Goal: Information Seeking & Learning: Learn about a topic

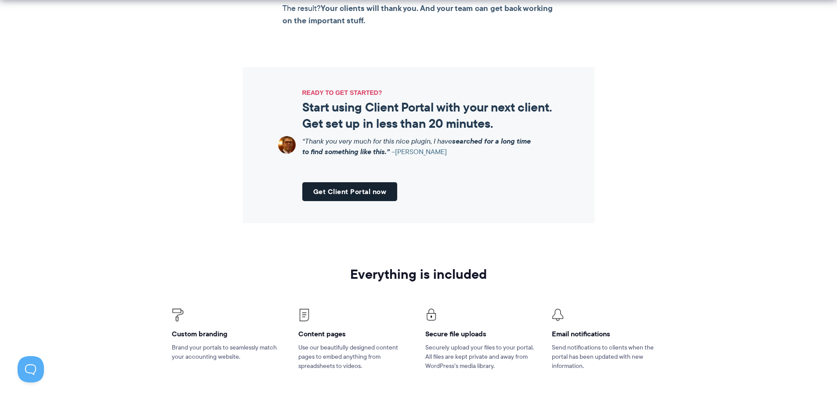
click at [373, 195] on link "Get Client Portal now" at bounding box center [349, 191] width 95 height 19
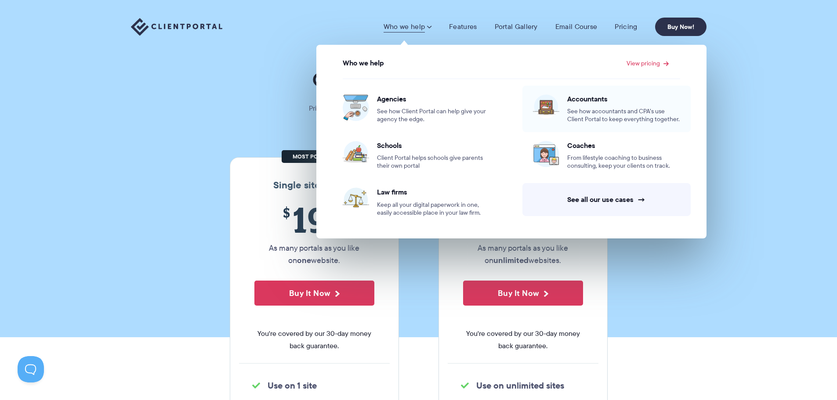
click at [577, 105] on div "Accountants See how accountants and CPA’s use Client Portal to keep everything …" at bounding box center [623, 108] width 113 height 29
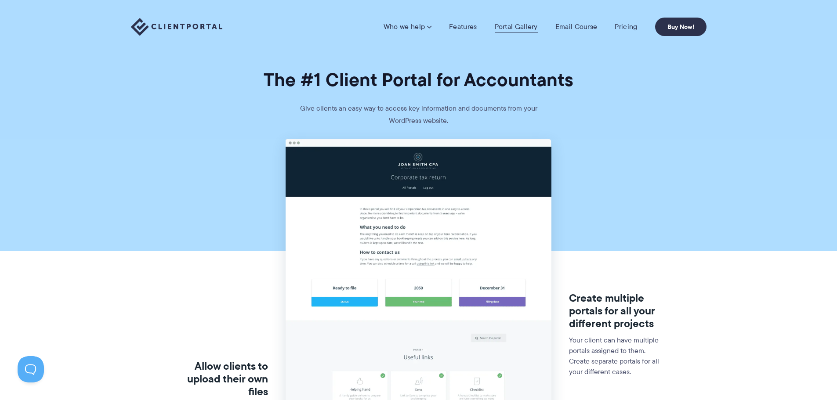
click at [534, 27] on link "Portal Gallery" at bounding box center [516, 26] width 43 height 9
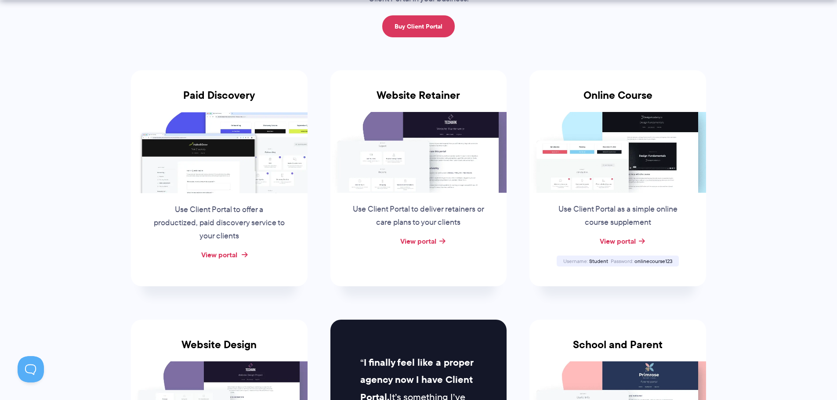
click at [229, 256] on link "View portal" at bounding box center [219, 254] width 36 height 11
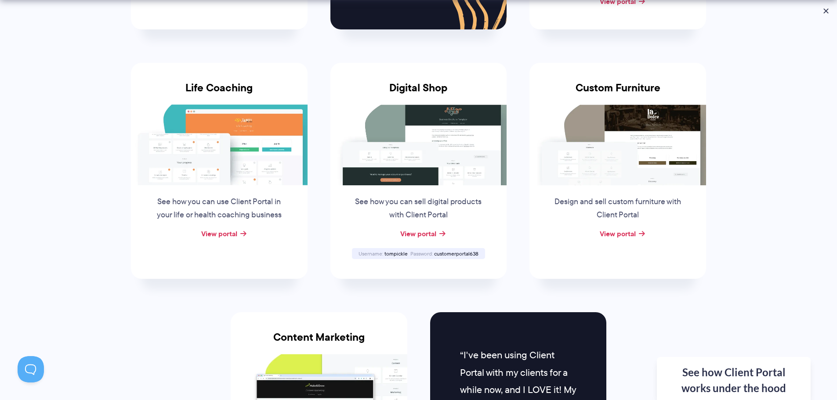
scroll to position [659, 0]
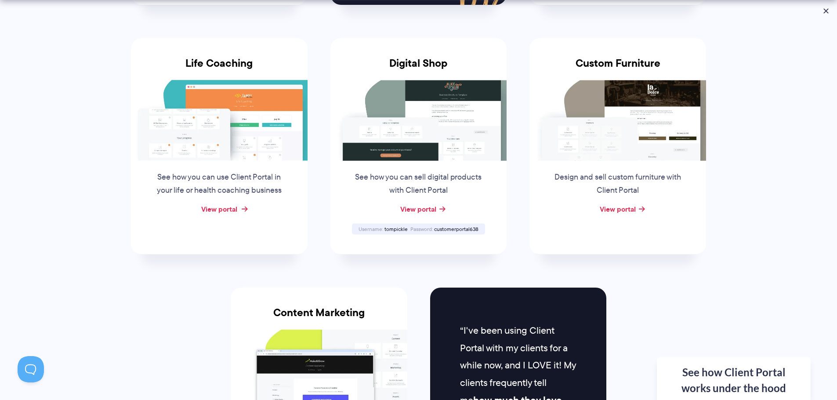
click at [213, 213] on link "View portal" at bounding box center [219, 209] width 36 height 11
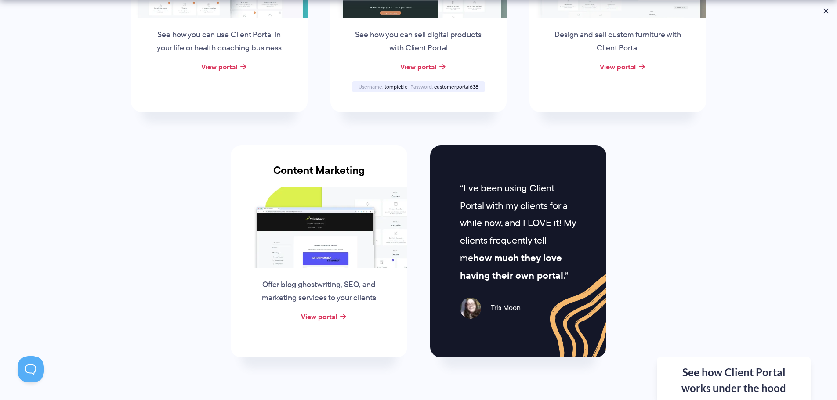
scroll to position [834, 0]
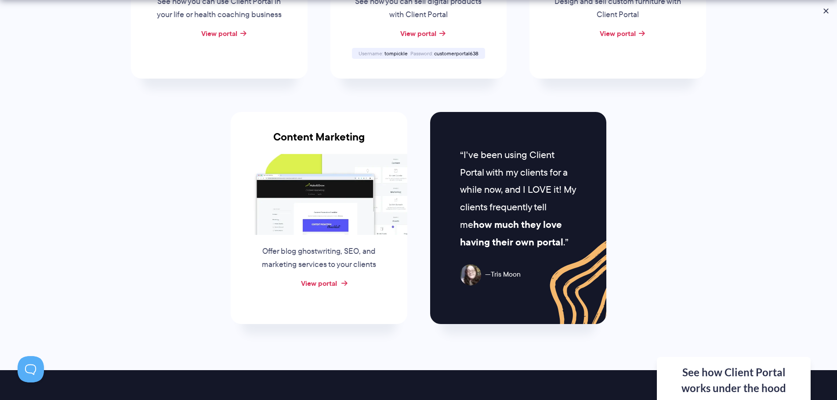
click at [311, 282] on link "View portal" at bounding box center [319, 283] width 36 height 11
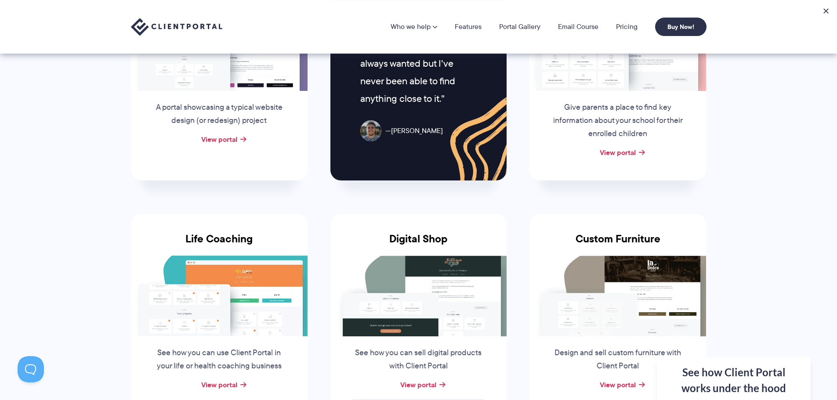
scroll to position [176, 0]
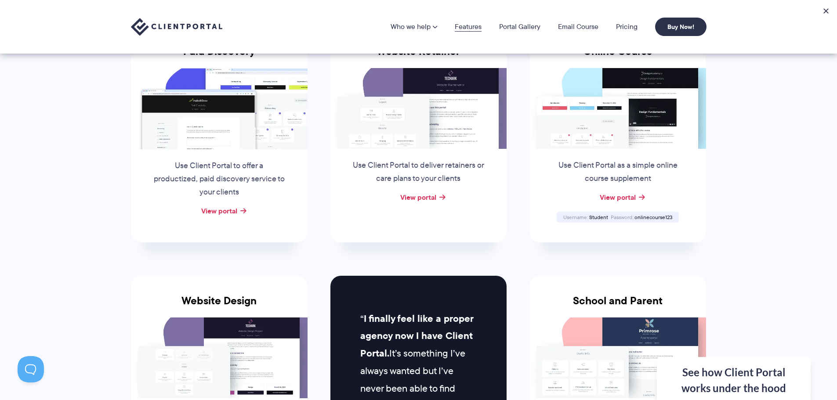
click at [462, 24] on link "Features" at bounding box center [468, 26] width 27 height 7
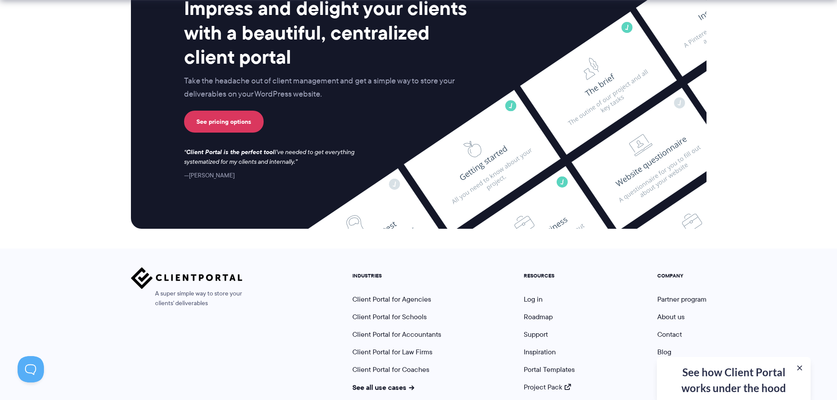
scroll to position [2316, 0]
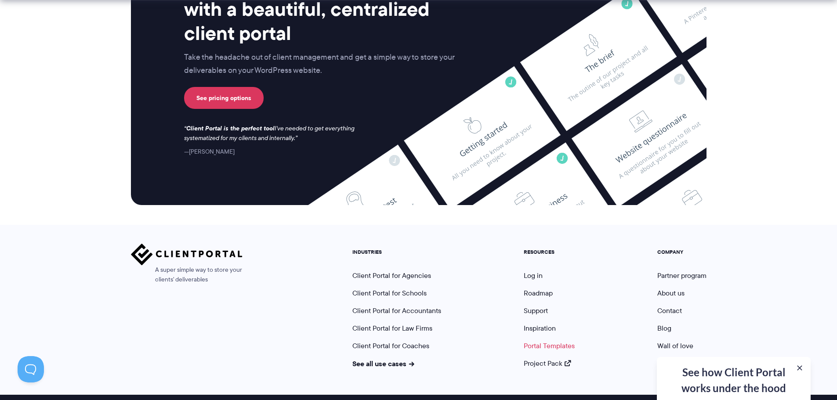
click at [544, 341] on link "Portal Templates" at bounding box center [548, 346] width 51 height 10
